Goal: Task Accomplishment & Management: Manage account settings

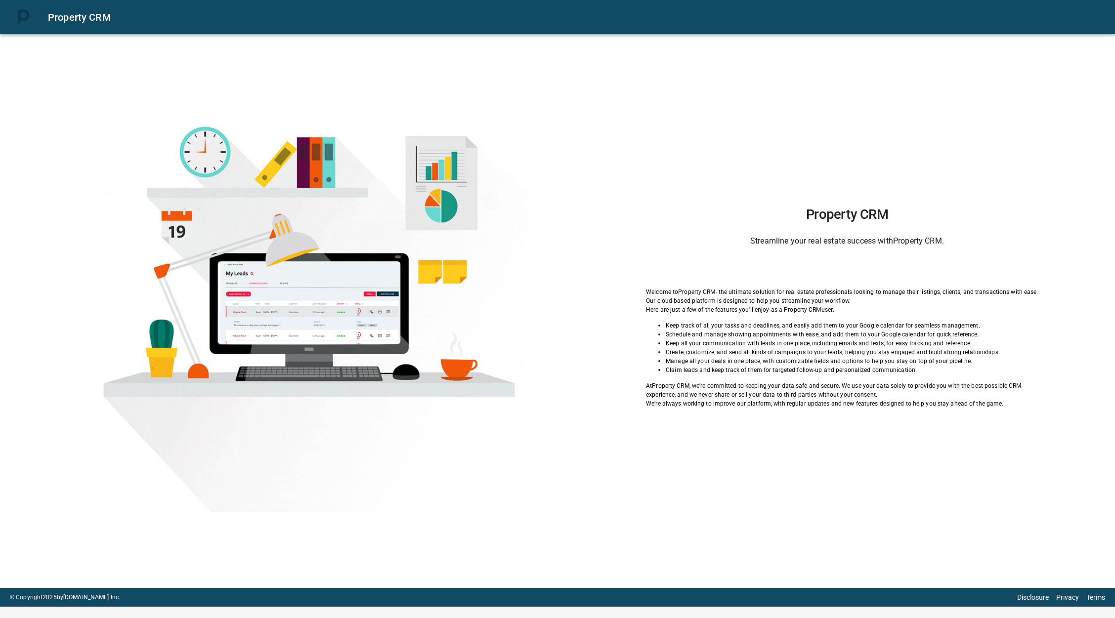
click at [844, 279] on div "Property CRM Streamline your real estate success with Property CRM . Welcome to…" at bounding box center [847, 308] width 486 height 202
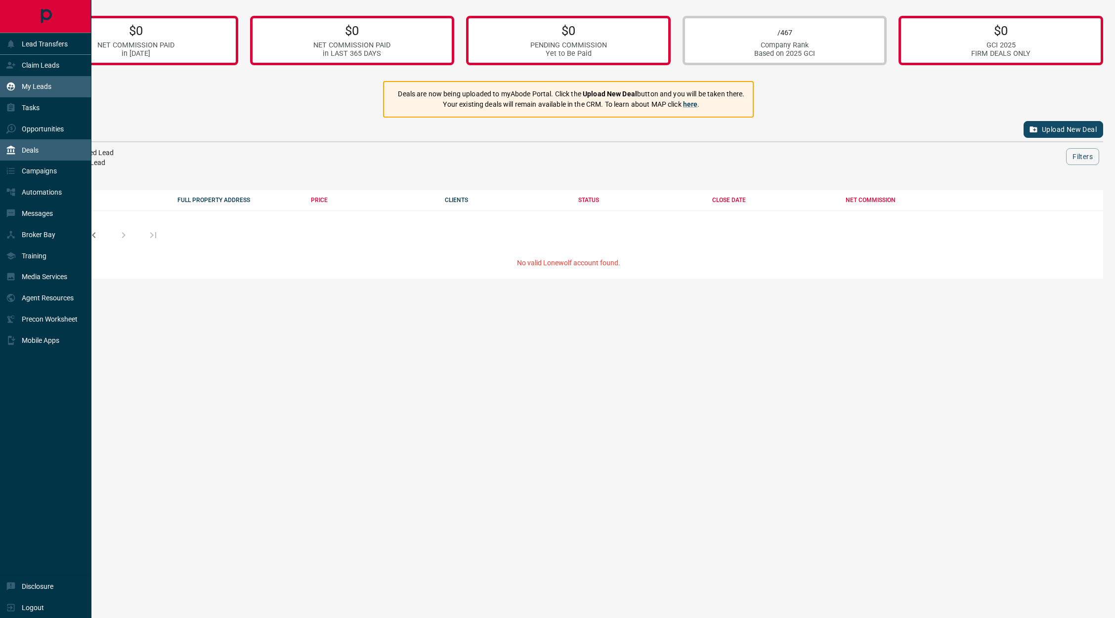
click at [43, 86] on p "My Leads" at bounding box center [37, 87] width 30 height 8
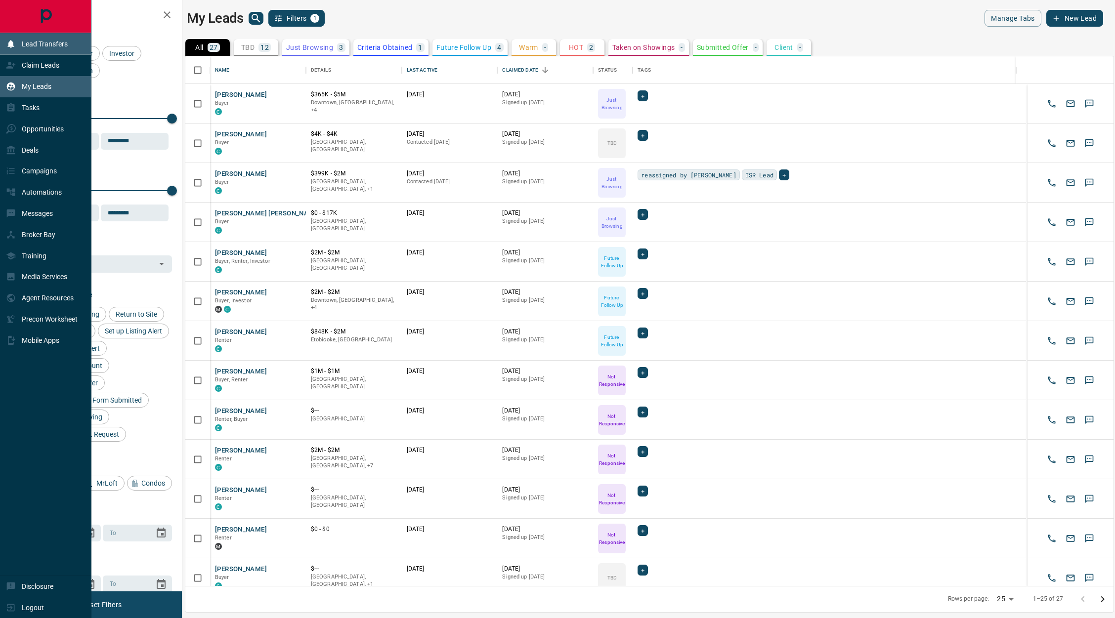
scroll to position [518, 917]
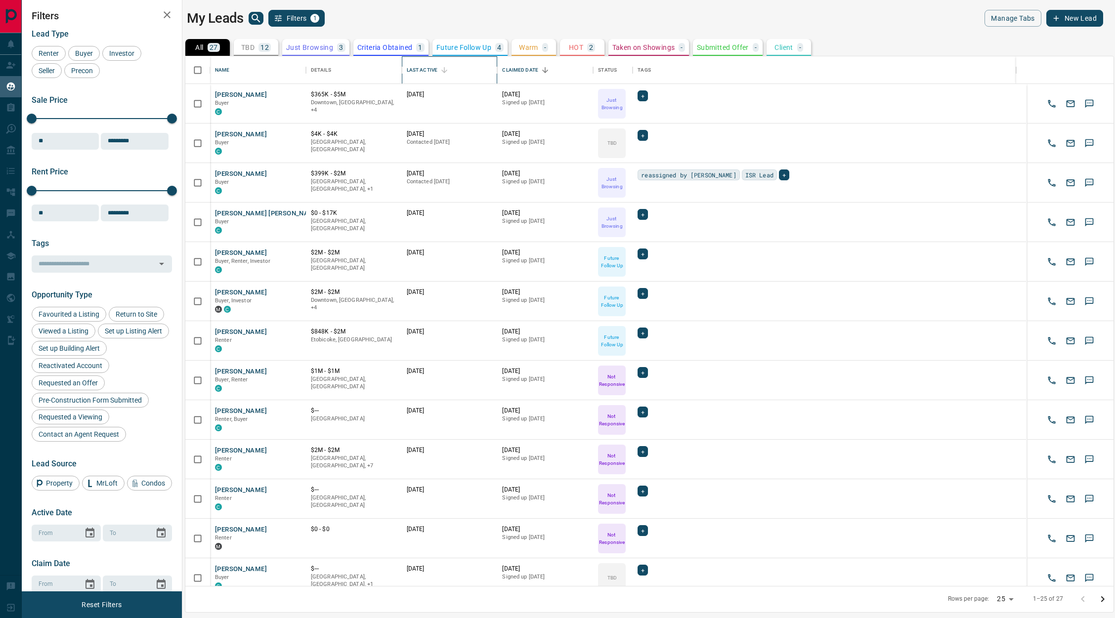
click at [420, 70] on div "Last Active" at bounding box center [422, 70] width 31 height 28
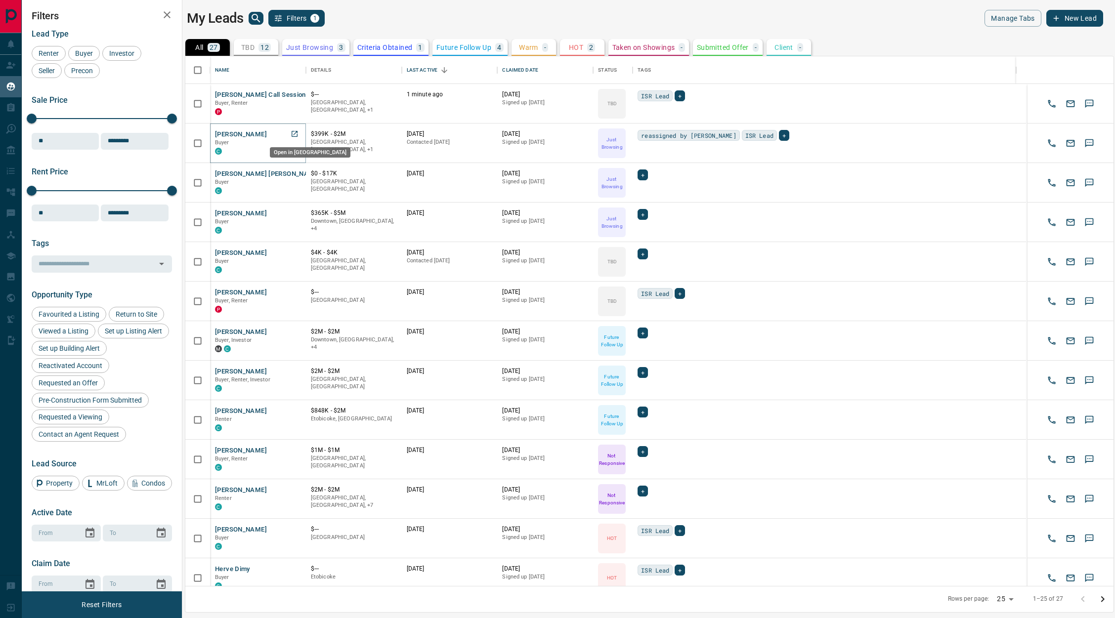
click at [289, 135] on link "Open in New Tab" at bounding box center [294, 134] width 13 height 13
click at [294, 173] on icon "Open in New Tab" at bounding box center [295, 174] width 6 height 6
click at [298, 211] on icon "Open in New Tab" at bounding box center [295, 213] width 8 height 8
click at [291, 254] on icon "Open in New Tab" at bounding box center [295, 253] width 8 height 8
click at [295, 294] on icon "Open in New Tab" at bounding box center [295, 292] width 8 height 8
